Goal: Information Seeking & Learning: Learn about a topic

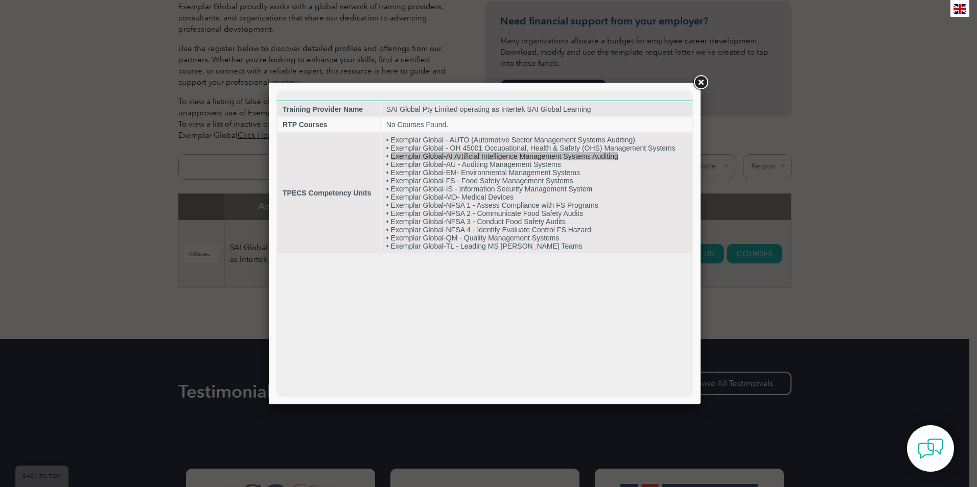
click at [701, 77] on link at bounding box center [700, 83] width 18 height 18
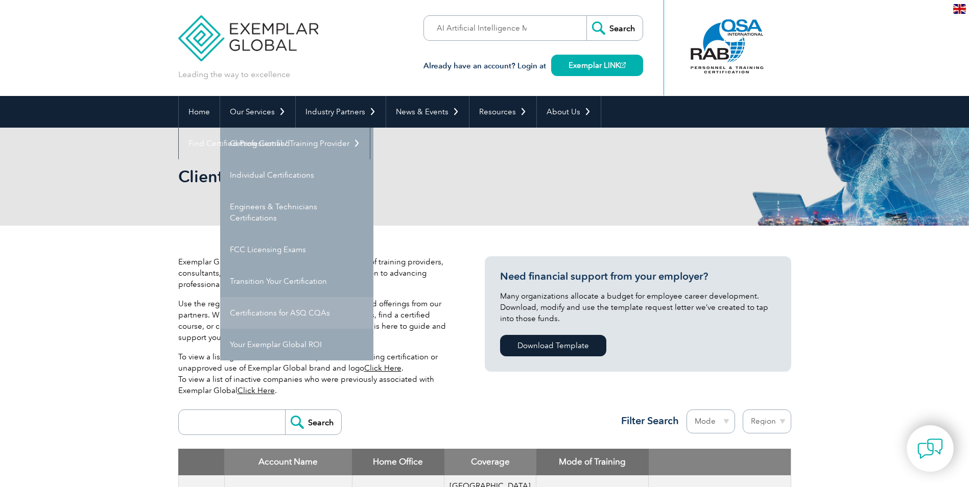
click at [277, 307] on link "Certifications for ASQ CQAs" at bounding box center [296, 313] width 153 height 32
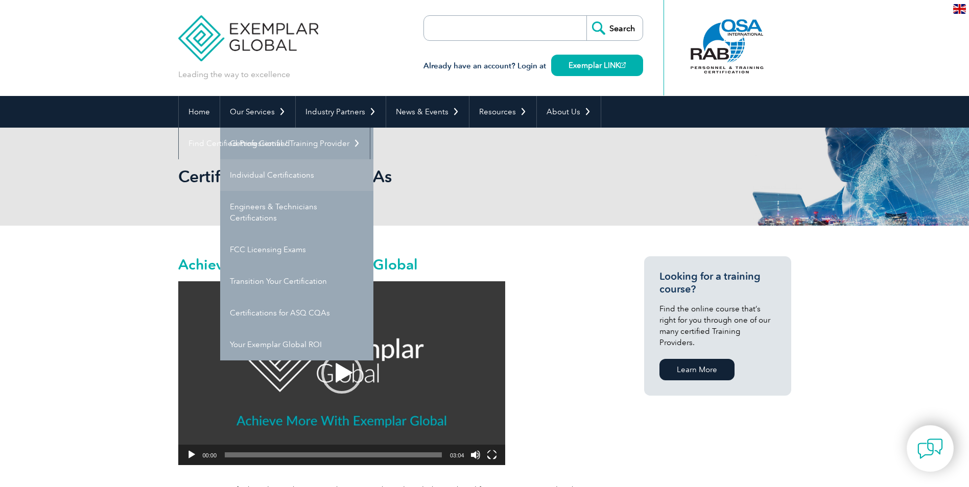
click at [255, 173] on link "Individual Certifications" at bounding box center [296, 175] width 153 height 32
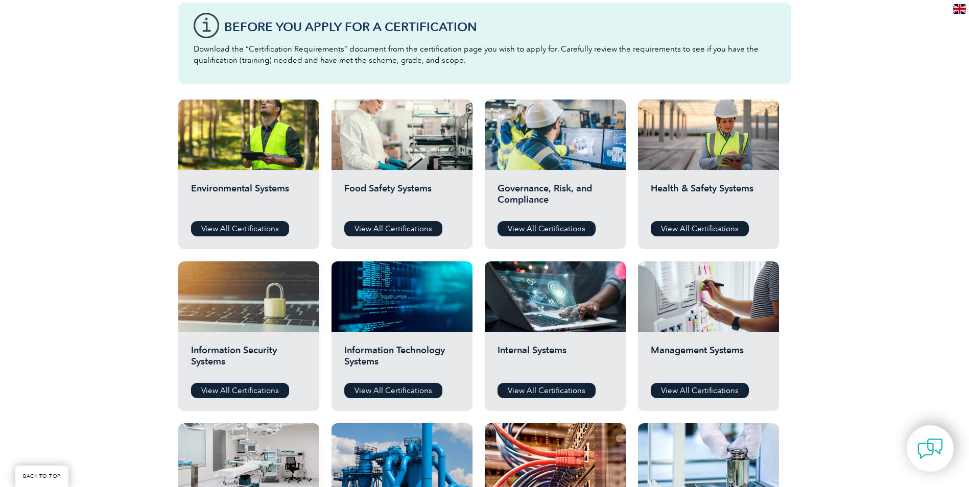
scroll to position [307, 0]
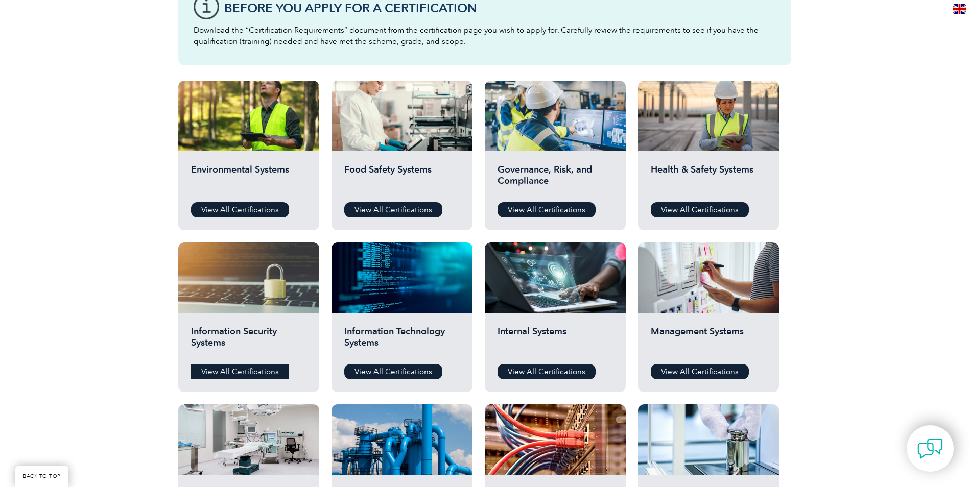
click at [238, 374] on link "View All Certifications" at bounding box center [240, 371] width 98 height 15
click at [543, 210] on link "View All Certifications" at bounding box center [547, 209] width 98 height 15
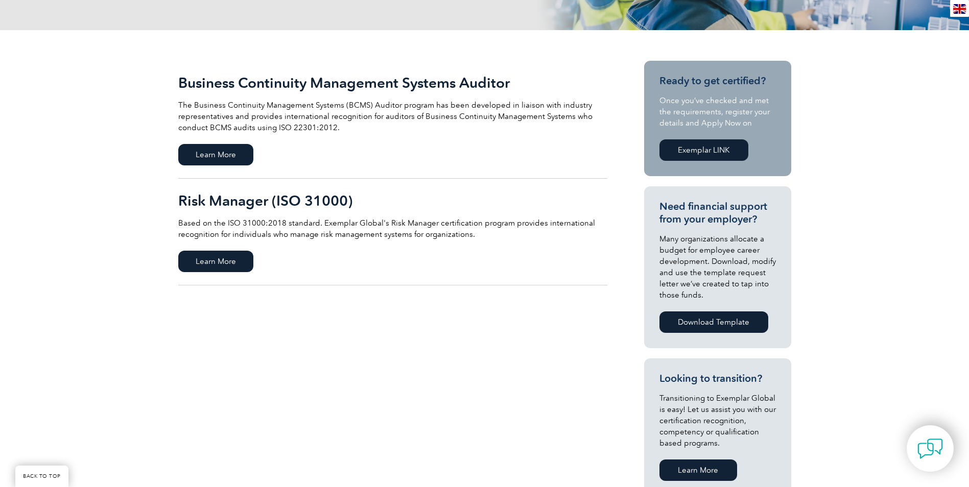
scroll to position [204, 0]
